Goal: Transaction & Acquisition: Obtain resource

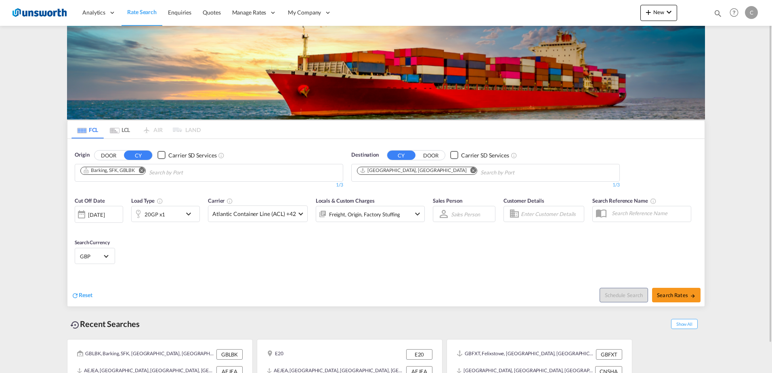
click at [141, 171] on md-icon "Remove" at bounding box center [142, 170] width 6 height 6
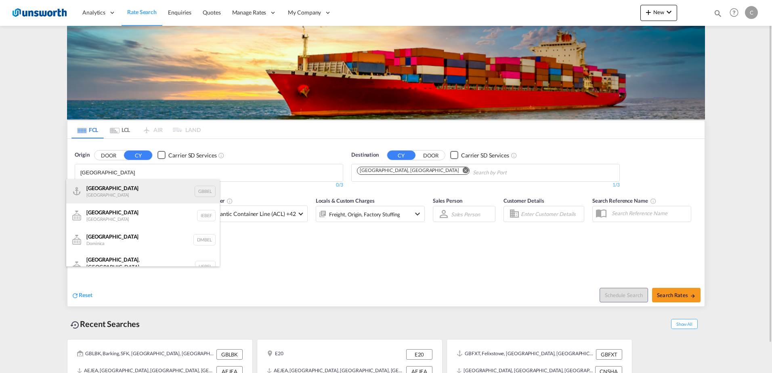
type input "[GEOGRAPHIC_DATA]"
click at [137, 187] on div "[GEOGRAPHIC_DATA] [GEOGRAPHIC_DATA] GBBEL" at bounding box center [142, 191] width 153 height 24
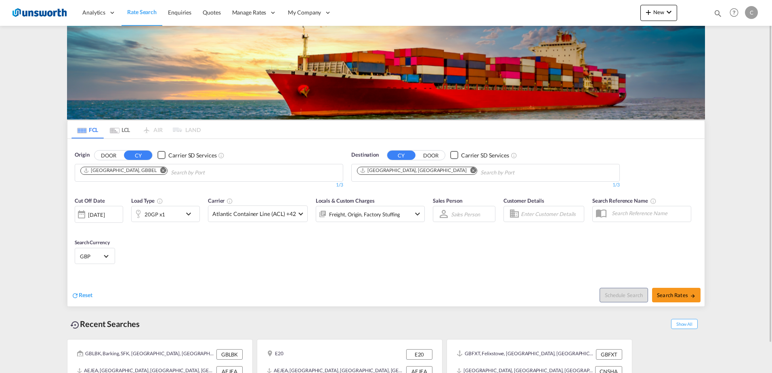
click at [471, 172] on md-icon "Remove" at bounding box center [474, 170] width 6 height 6
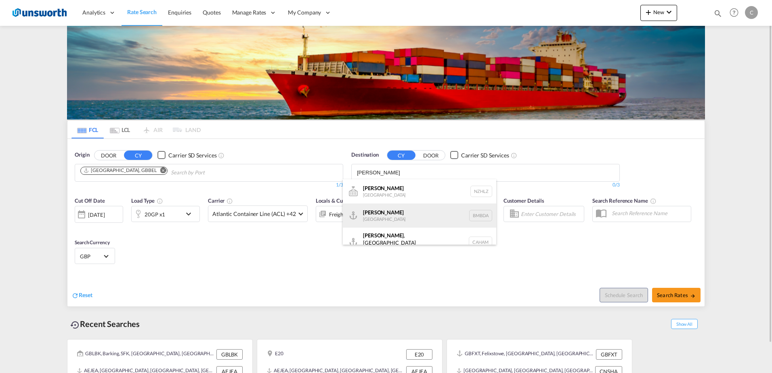
type input "[PERSON_NAME]"
click at [395, 215] on div "[PERSON_NAME] [GEOGRAPHIC_DATA] [GEOGRAPHIC_DATA]" at bounding box center [419, 216] width 153 height 24
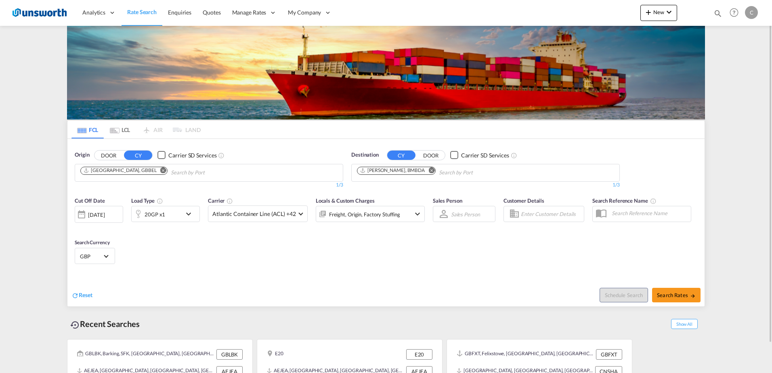
click at [189, 213] on md-icon "icon-chevron-down" at bounding box center [191, 214] width 14 height 10
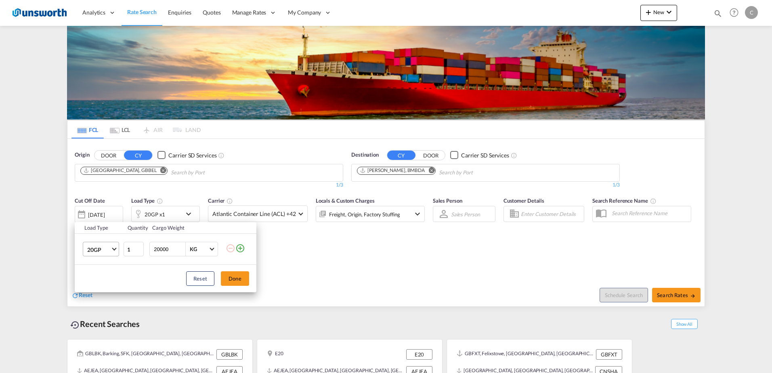
click at [111, 252] on md-select-value "20GP" at bounding box center [102, 249] width 32 height 14
click at [101, 284] on div "40HC" at bounding box center [94, 288] width 15 height 8
click at [237, 279] on button "Done" at bounding box center [235, 278] width 28 height 15
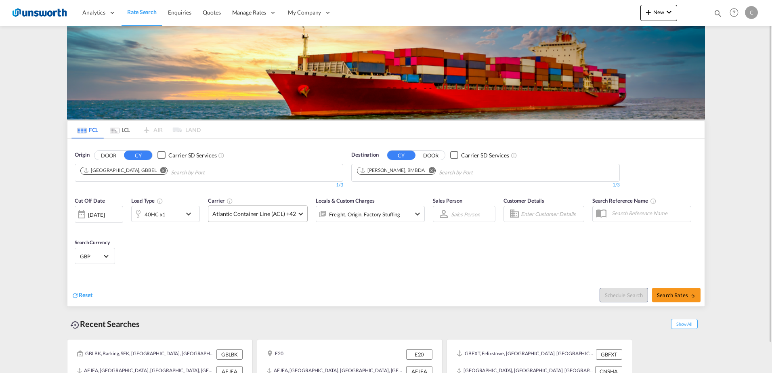
click at [298, 213] on span at bounding box center [300, 213] width 4 height 4
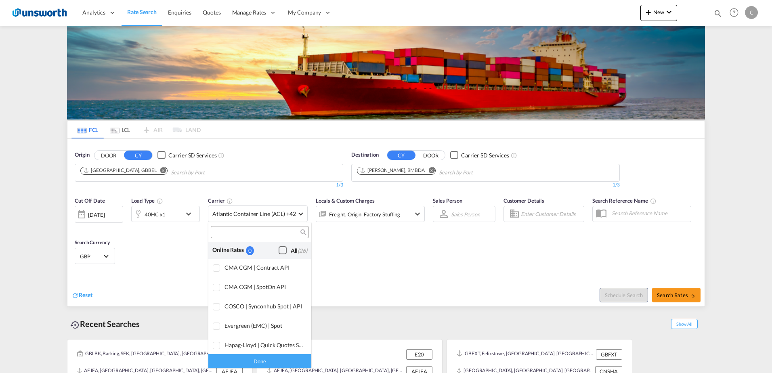
click at [279, 251] on div "Checkbox No Ink" at bounding box center [283, 250] width 8 height 8
click at [284, 359] on div "Done" at bounding box center [259, 361] width 103 height 14
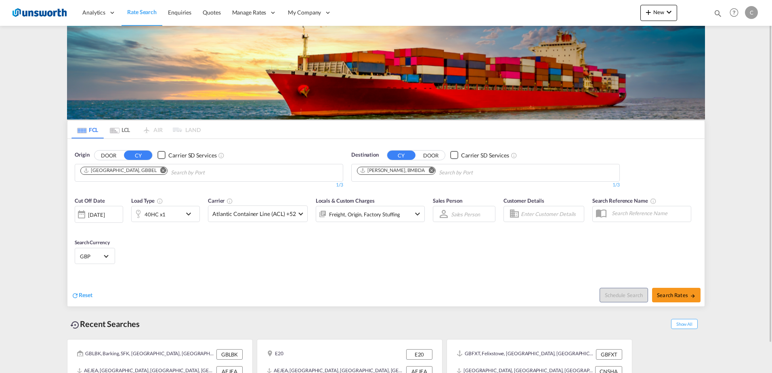
click at [413, 214] on md-icon "icon-chevron-down" at bounding box center [418, 214] width 10 height 10
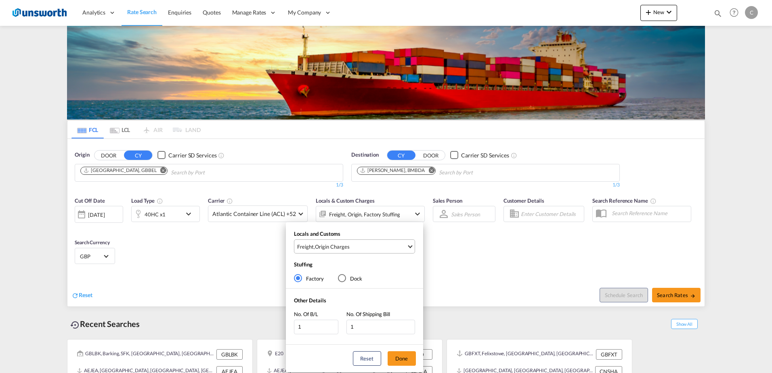
click at [408, 247] on md-select-value "Freight , Origin Charges" at bounding box center [355, 246] width 118 height 13
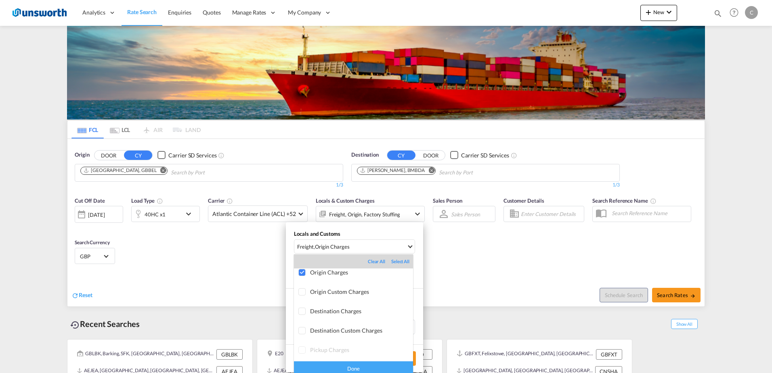
scroll to position [29, 0]
click at [376, 369] on div "Done" at bounding box center [353, 369] width 119 height 14
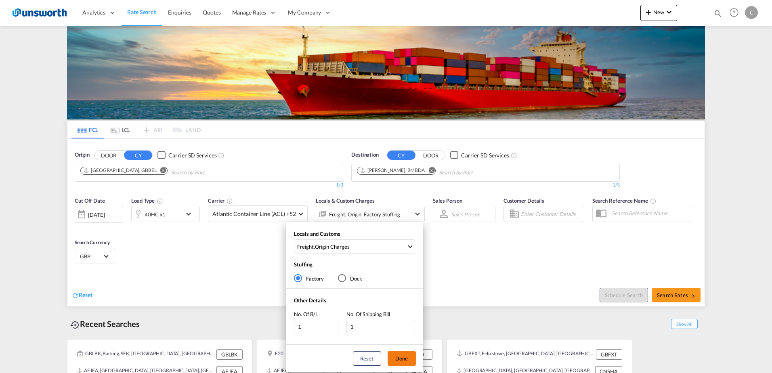
click at [407, 354] on button "Done" at bounding box center [402, 358] width 28 height 15
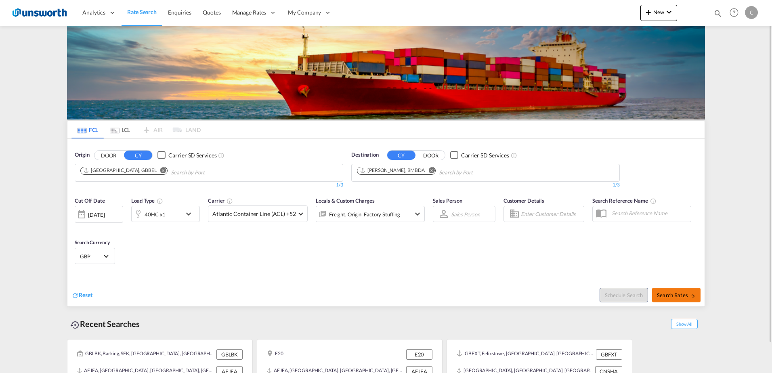
click at [683, 298] on span "Search Rates" at bounding box center [676, 295] width 39 height 6
type input "GBBEL to BMBDA / [DATE]"
